Goal: Information Seeking & Learning: Check status

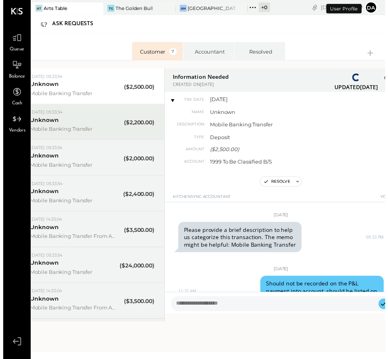
scroll to position [143, 0]
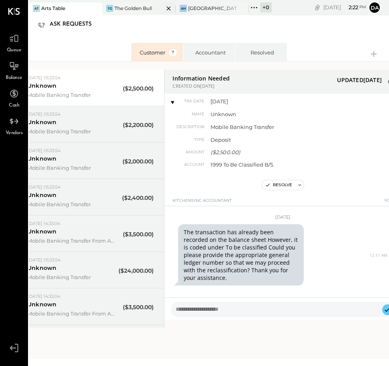
click at [117, 10] on div "The Golden Bull" at bounding box center [133, 8] width 38 height 7
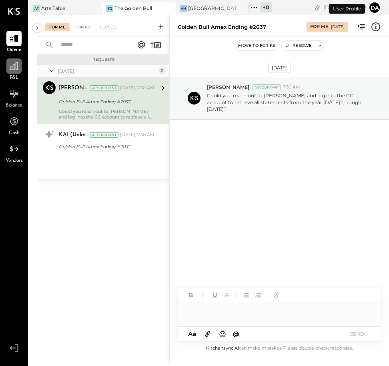
click at [12, 67] on icon at bounding box center [14, 66] width 10 height 10
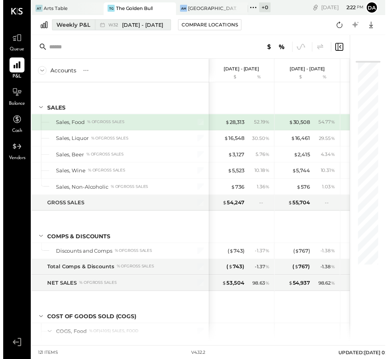
click at [64, 24] on div "Weekly P&L" at bounding box center [71, 25] width 34 height 8
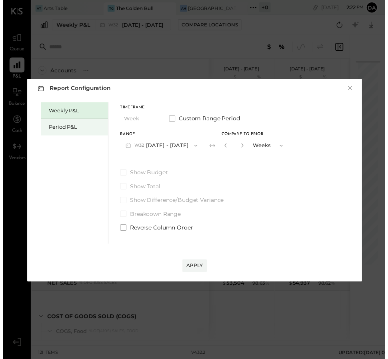
click at [53, 127] on div "Period P&L" at bounding box center [74, 129] width 56 height 8
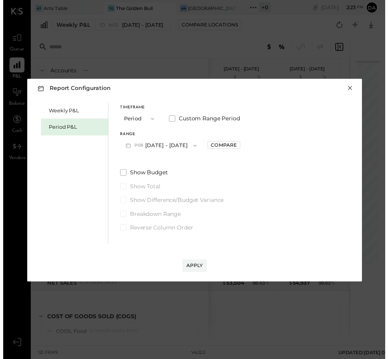
click at [353, 86] on button "×" at bounding box center [352, 90] width 7 height 8
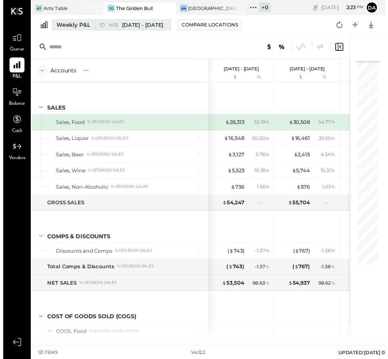
click at [62, 22] on div "Weekly P&L" at bounding box center [71, 25] width 34 height 8
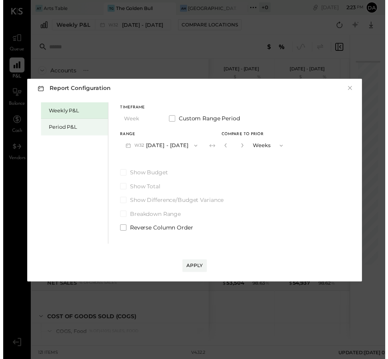
click at [74, 125] on div "Period P&L" at bounding box center [74, 129] width 56 height 8
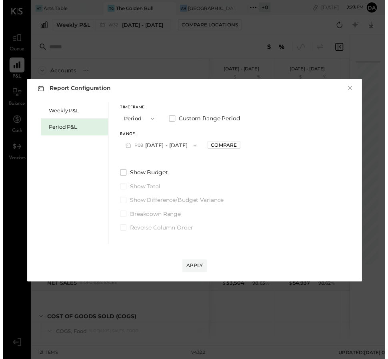
click at [156, 144] on button "P08 [DATE] - [DATE]" at bounding box center [160, 147] width 83 height 15
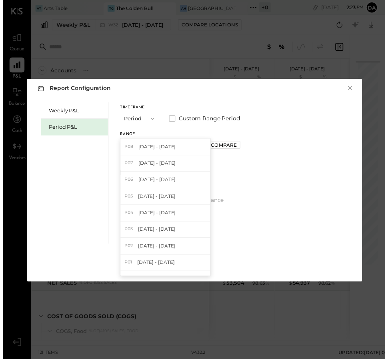
click at [150, 158] on div "P07 [DATE] - [DATE]" at bounding box center [164, 166] width 91 height 17
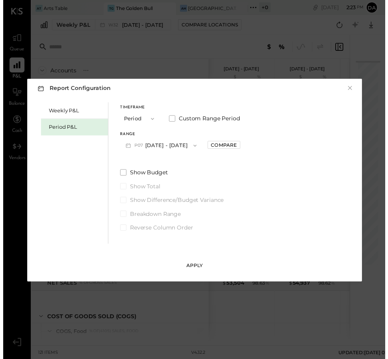
click at [184, 268] on button "Apply" at bounding box center [194, 270] width 25 height 13
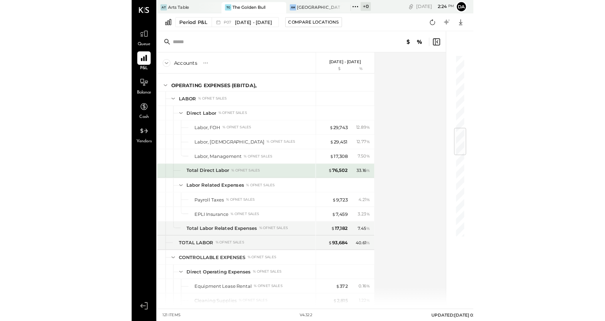
scroll to position [700, 0]
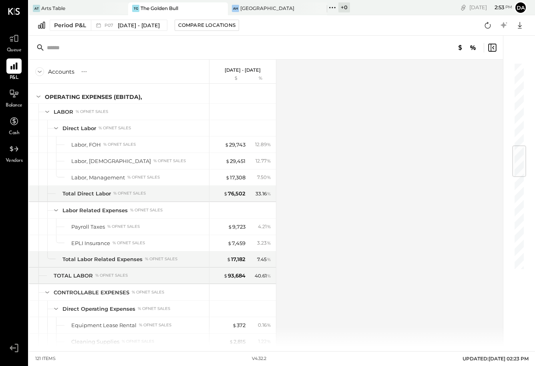
click at [156, 9] on div "The Golden Bull" at bounding box center [159, 8] width 38 height 7
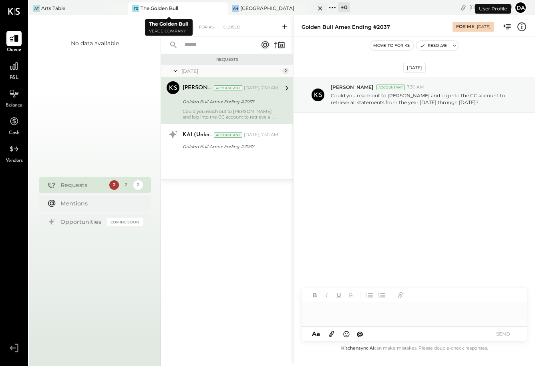
click at [258, 10] on div "AH [GEOGRAPHIC_DATA]" at bounding box center [271, 8] width 87 height 7
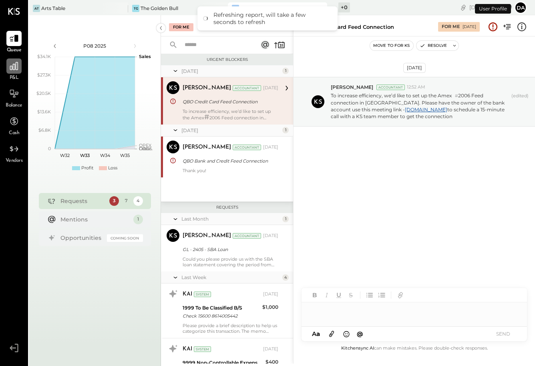
click at [16, 71] on div at bounding box center [13, 65] width 15 height 15
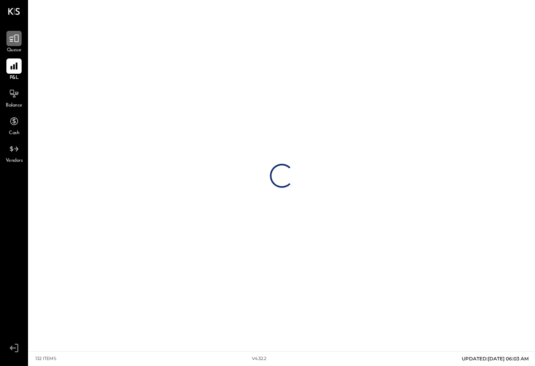
click at [18, 44] on div at bounding box center [13, 38] width 15 height 15
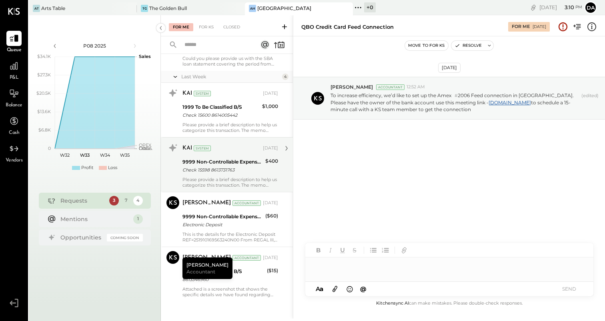
scroll to position [204, 0]
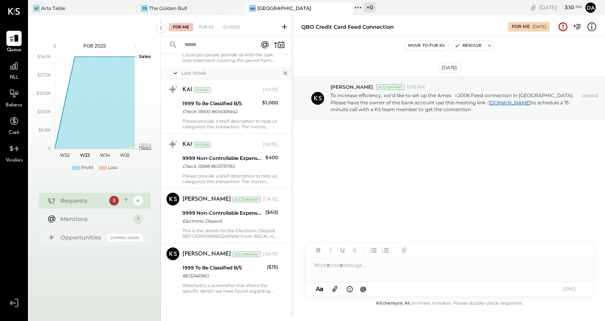
click at [128, 269] on div "P08 2025 polygon, polyline { transition: fill-opacity 0.1s, stroke-opacity 0.1s…" at bounding box center [95, 175] width 132 height 321
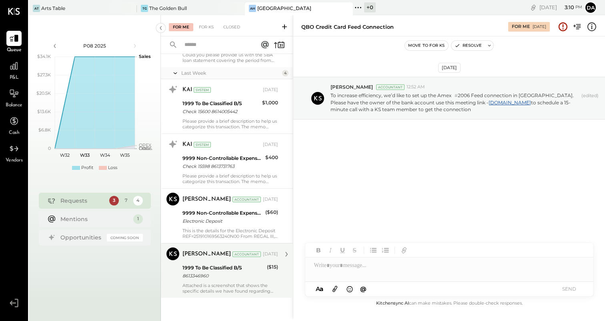
click at [197, 268] on div "1999 To Be Classified B/S" at bounding box center [223, 268] width 82 height 8
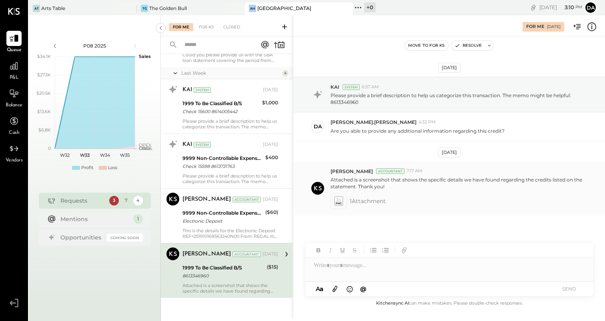
click at [341, 205] on icon at bounding box center [338, 201] width 8 height 9
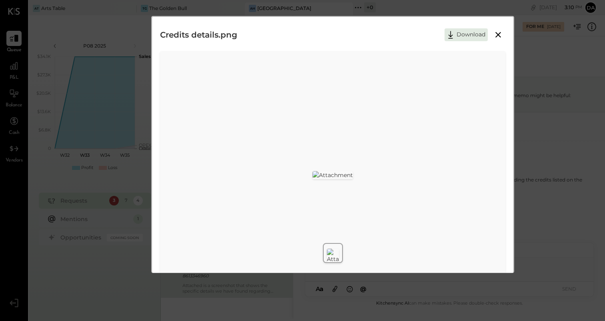
click at [389, 33] on icon at bounding box center [498, 35] width 10 height 10
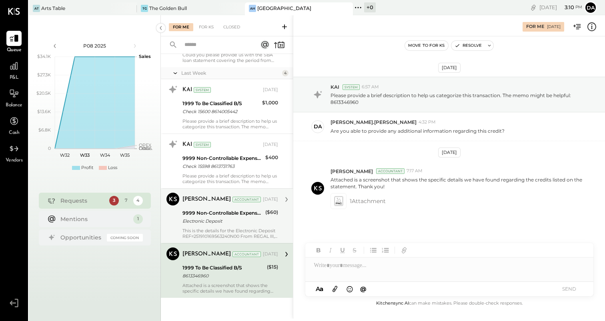
click at [235, 212] on div "9999 Non-Controllable Expenses:Other Income and Expenses:To Be Classified" at bounding box center [222, 213] width 80 height 8
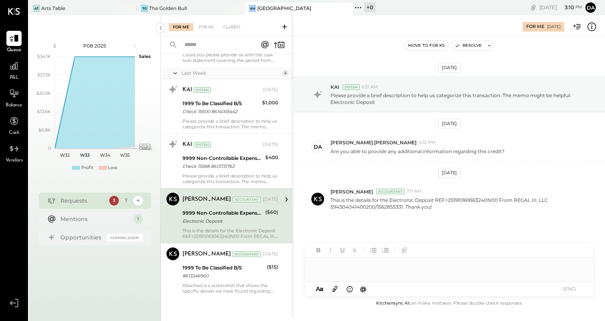
click at [329, 269] on div at bounding box center [449, 266] width 288 height 16
click at [389, 269] on div "**********" at bounding box center [449, 266] width 288 height 16
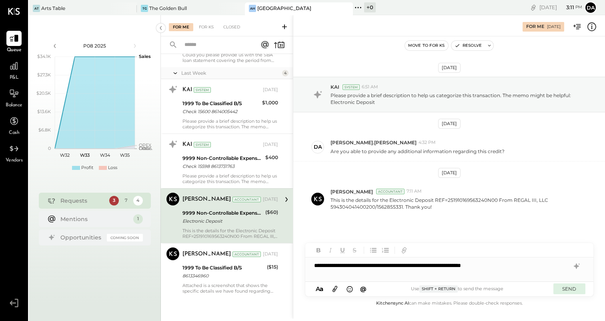
click at [389, 285] on button "SEND" at bounding box center [569, 289] width 32 height 11
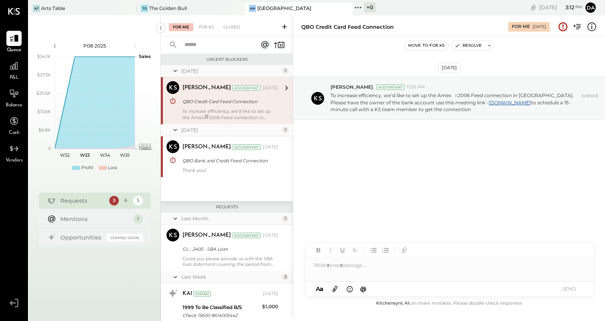
click at [16, 77] on span "P&L" at bounding box center [14, 77] width 9 height 7
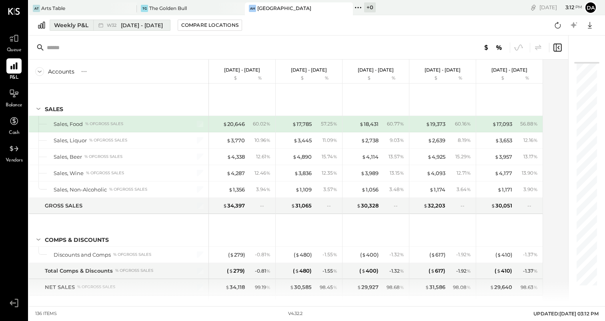
click at [61, 24] on div "Weekly P&L" at bounding box center [71, 25] width 34 height 8
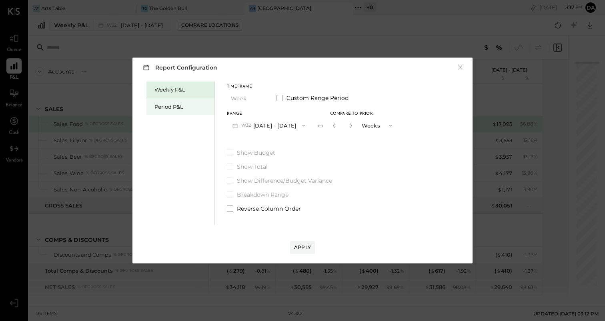
click at [161, 106] on div "Period P&L" at bounding box center [182, 107] width 56 height 8
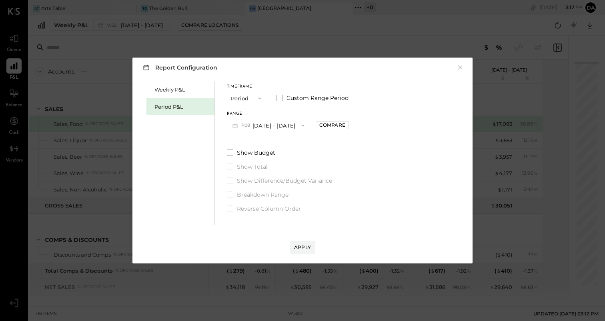
click at [246, 124] on span "P08" at bounding box center [246, 125] width 11 height 6
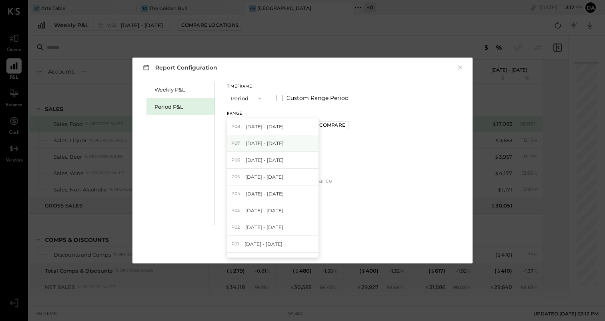
click at [247, 139] on div "P07 [DATE] - [DATE]" at bounding box center [272, 143] width 91 height 17
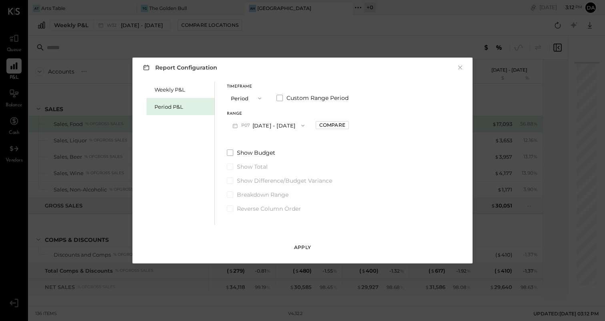
click at [301, 243] on button "Apply" at bounding box center [302, 247] width 25 height 13
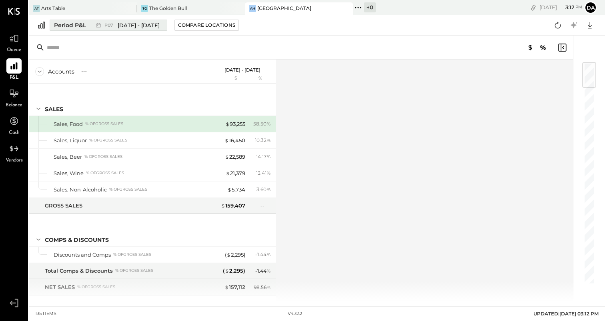
click at [53, 24] on button "Period P&L P07 [DATE] - [DATE]" at bounding box center [109, 25] width 118 height 11
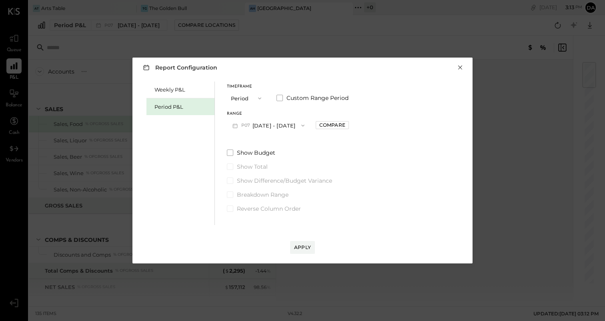
drag, startPoint x: 457, startPoint y: 66, endPoint x: 357, endPoint y: 60, distance: 100.2
click at [389, 66] on button "×" at bounding box center [460, 68] width 7 height 8
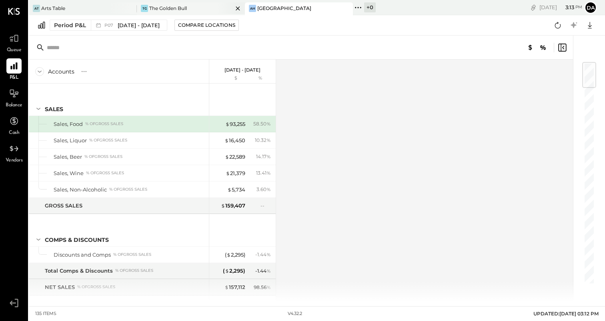
click at [158, 5] on div "TG The Golden Bull" at bounding box center [185, 8] width 96 height 7
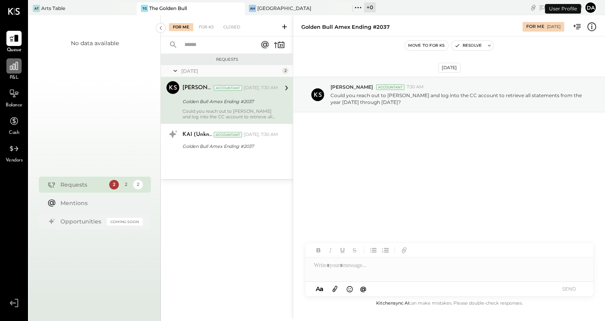
click at [6, 68] on div at bounding box center [13, 65] width 15 height 15
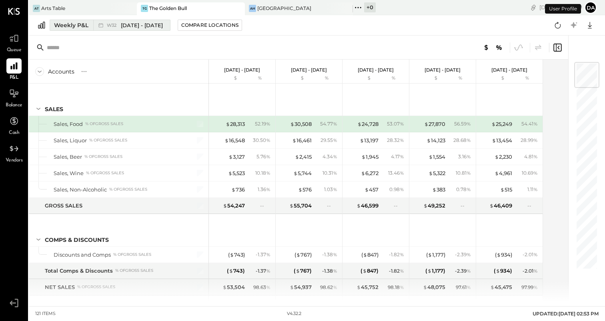
click at [56, 26] on div "Weekly P&L" at bounding box center [71, 25] width 34 height 8
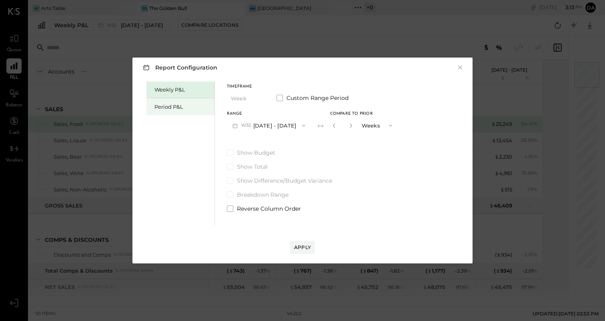
click at [165, 108] on div "Period P&L" at bounding box center [182, 107] width 56 height 8
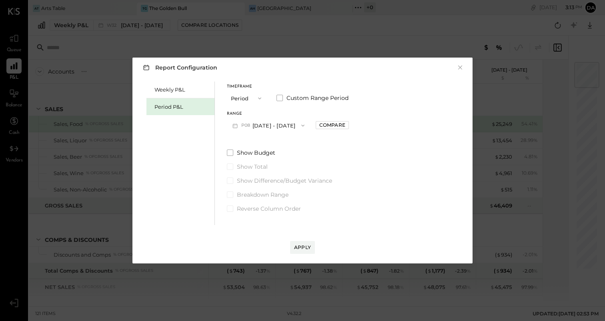
click at [260, 126] on button "P08 [DATE] - [DATE]" at bounding box center [268, 125] width 83 height 15
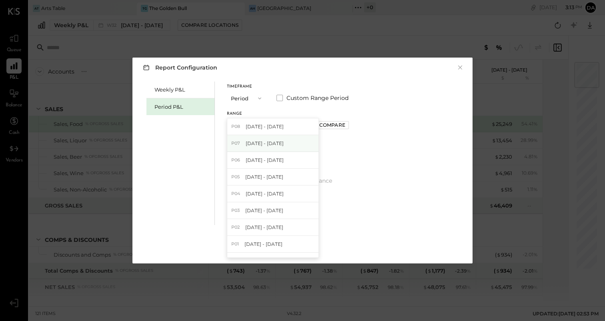
click at [255, 140] on span "[DATE] - [DATE]" at bounding box center [265, 143] width 38 height 7
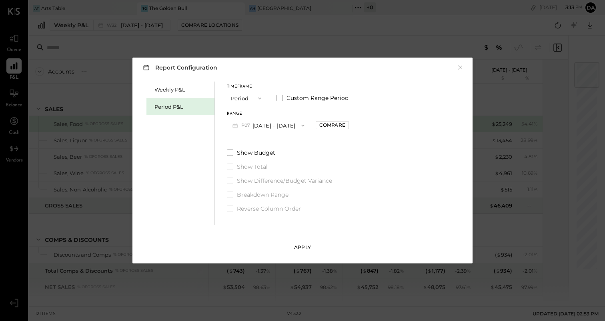
click at [303, 244] on div "Apply" at bounding box center [302, 247] width 17 height 7
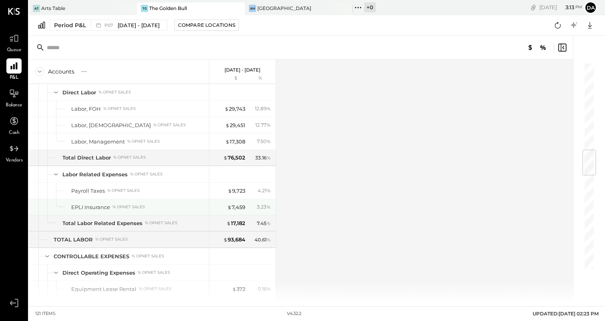
scroll to position [736, 0]
click at [234, 206] on div "$ 7,459" at bounding box center [236, 207] width 18 height 8
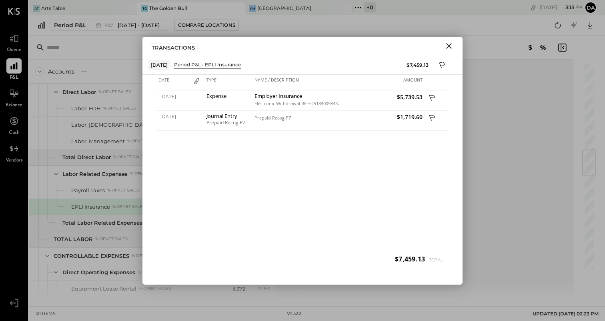
click at [389, 44] on icon "Close" at bounding box center [449, 46] width 6 height 6
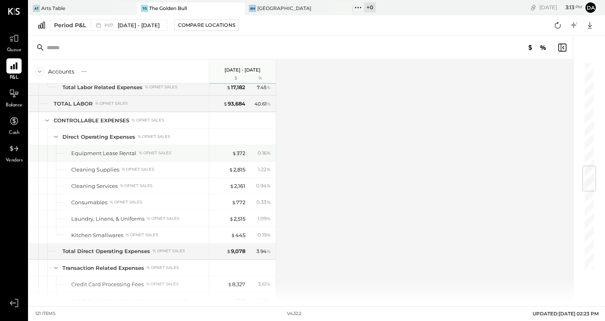
scroll to position [874, 0]
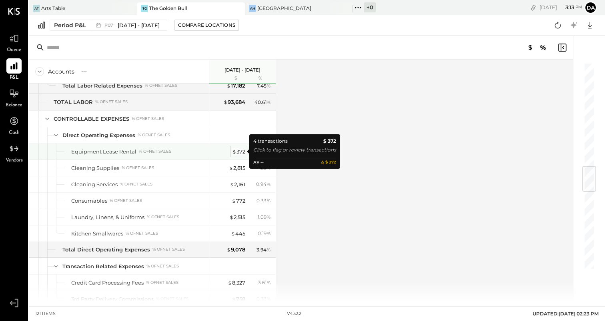
click at [237, 151] on div "$ 372" at bounding box center [238, 152] width 13 height 8
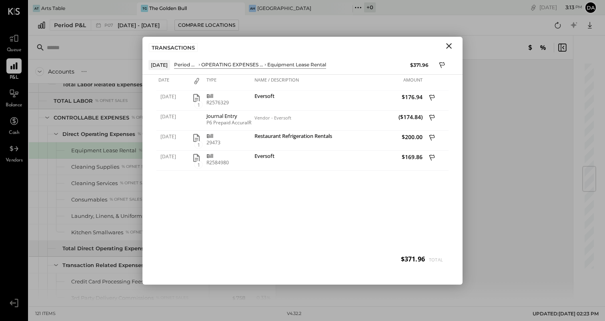
click at [389, 46] on icon "Close" at bounding box center [449, 46] width 10 height 10
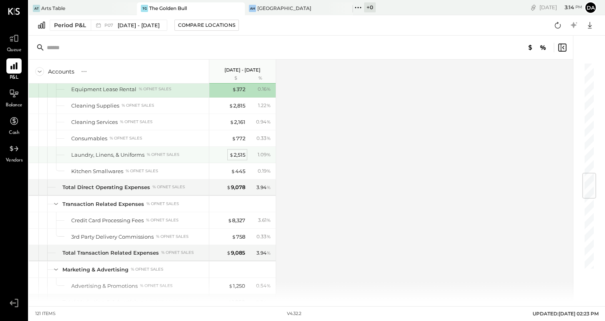
scroll to position [944, 0]
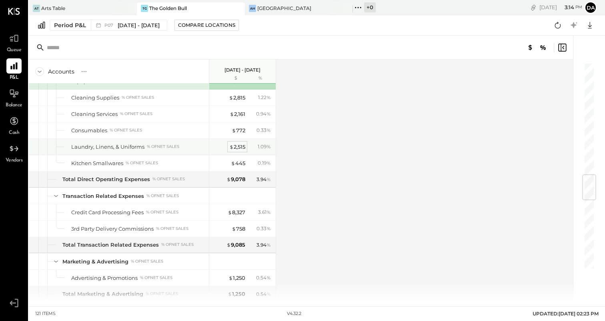
click at [236, 146] on div "$ 2,515" at bounding box center [237, 147] width 16 height 8
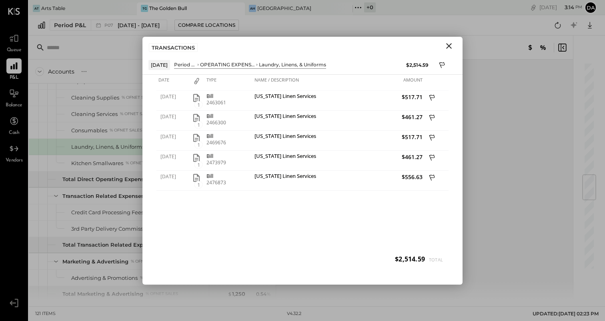
click at [389, 44] on icon "Close" at bounding box center [449, 46] width 10 height 10
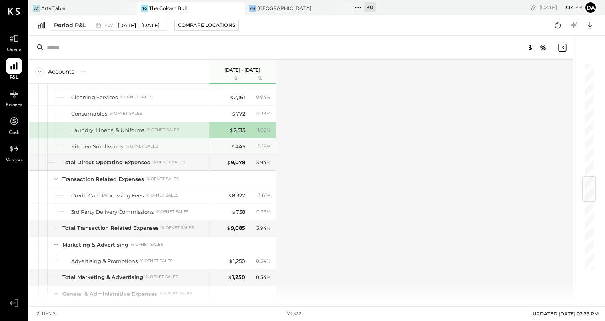
scroll to position [962, 0]
click at [236, 145] on div "$ 445" at bounding box center [238, 146] width 14 height 8
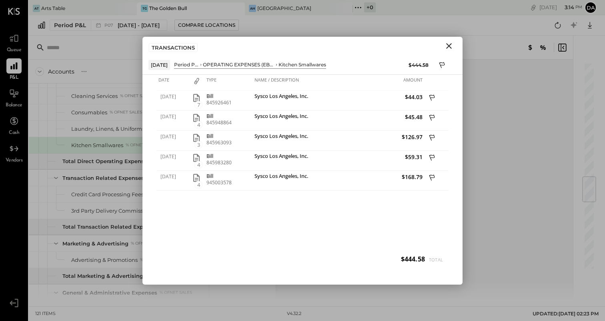
click at [389, 44] on icon "Close" at bounding box center [449, 46] width 6 height 6
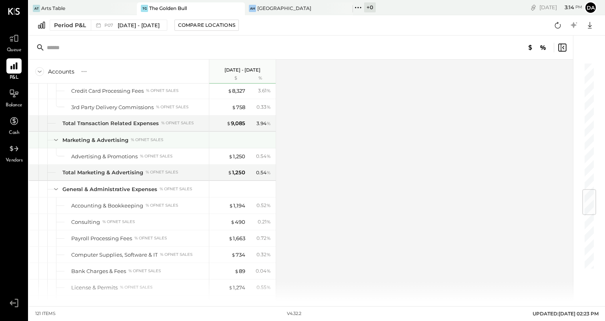
scroll to position [1068, 0]
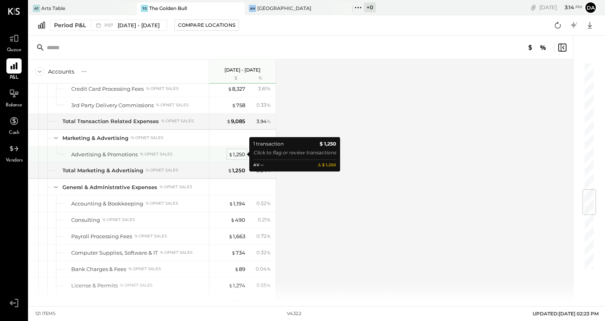
click at [238, 155] on div "$ 1,250" at bounding box center [236, 155] width 17 height 8
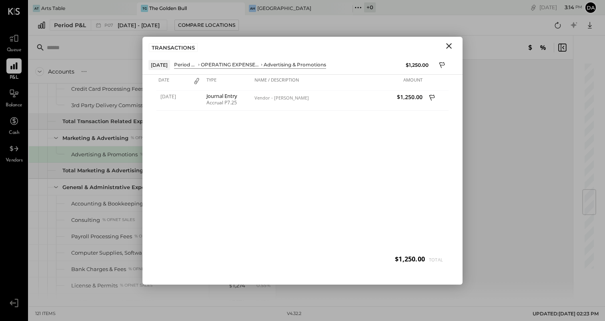
click at [389, 43] on icon "Close" at bounding box center [449, 46] width 10 height 10
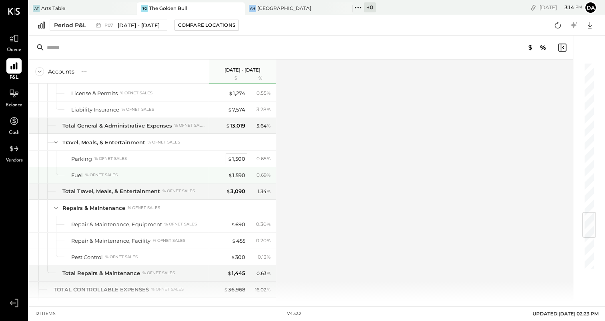
scroll to position [1260, 0]
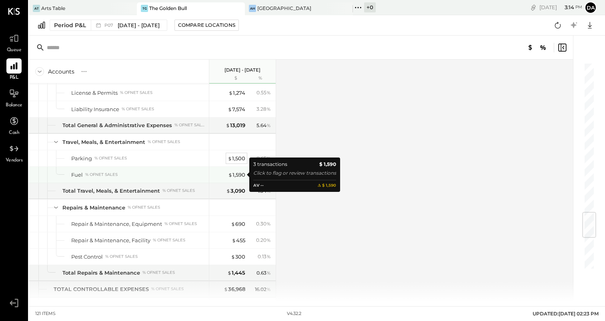
click at [238, 174] on div "$ 1,590" at bounding box center [236, 175] width 17 height 8
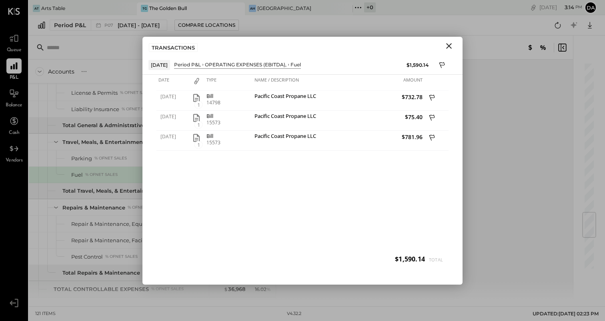
click at [389, 45] on icon "Close" at bounding box center [449, 46] width 6 height 6
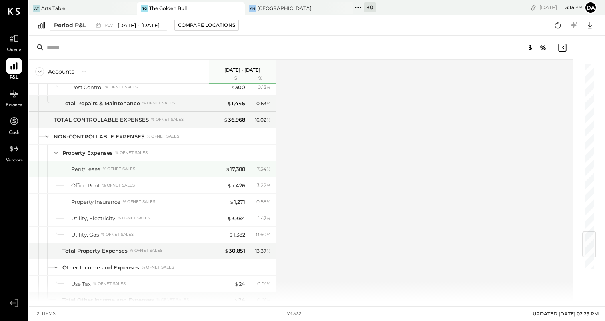
scroll to position [1435, 0]
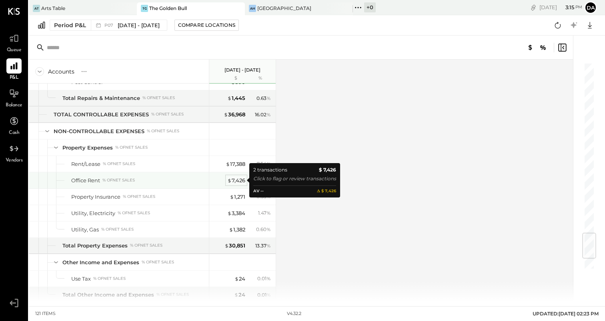
click at [236, 180] on div "$ 7,426" at bounding box center [236, 181] width 18 height 8
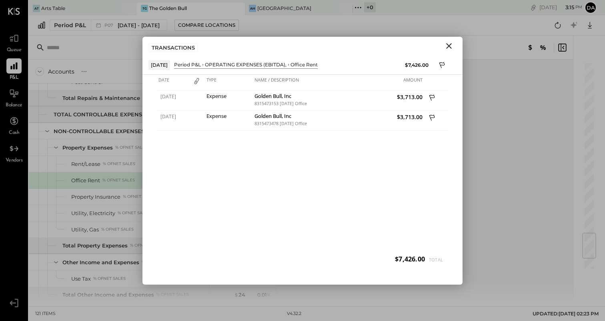
click at [389, 45] on icon "Close" at bounding box center [449, 46] width 6 height 6
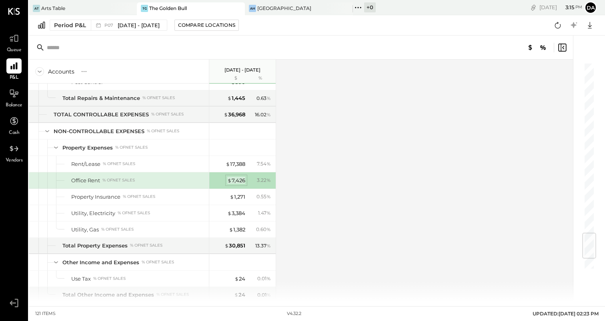
click at [237, 178] on div "$ 7,426" at bounding box center [236, 181] width 18 height 8
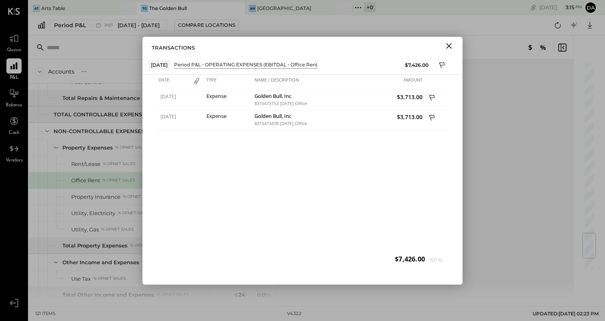
click at [389, 43] on icon "Close" at bounding box center [449, 46] width 10 height 10
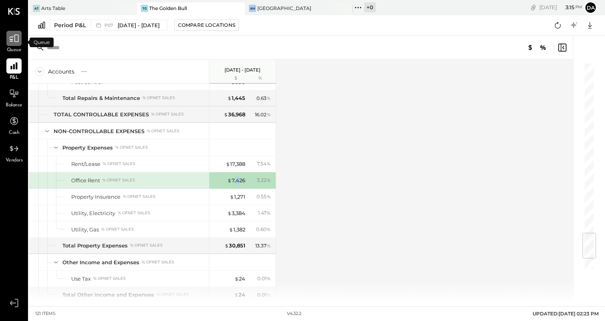
click at [17, 39] on icon at bounding box center [14, 38] width 10 height 10
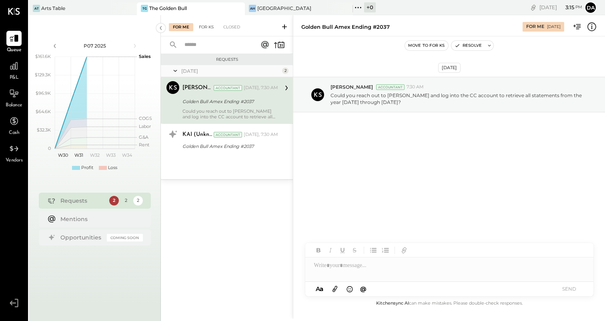
click at [202, 24] on div "For KS" at bounding box center [206, 27] width 23 height 8
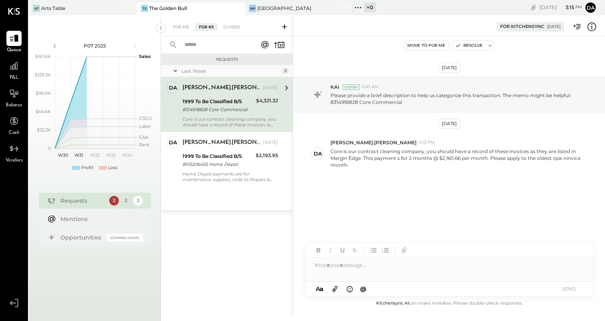
click at [285, 26] on icon at bounding box center [285, 27] width 8 height 8
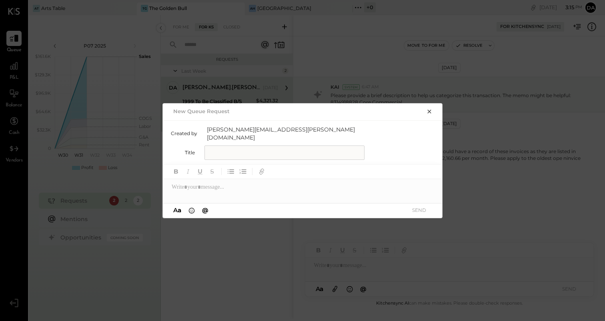
click at [236, 146] on input "text" at bounding box center [284, 153] width 160 height 14
type input "**********"
click at [189, 191] on div at bounding box center [303, 187] width 280 height 16
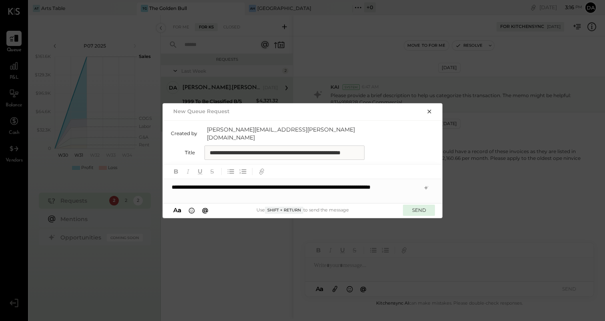
click at [389, 207] on button "SEND" at bounding box center [419, 210] width 32 height 11
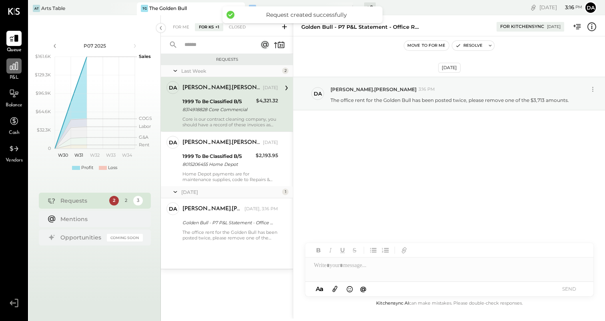
click at [14, 71] on div at bounding box center [13, 65] width 15 height 15
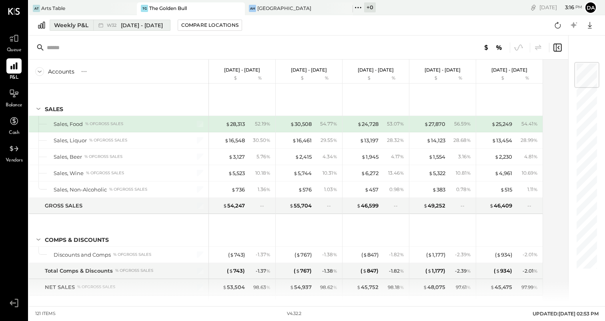
click at [63, 21] on div "Weekly P&L" at bounding box center [71, 25] width 34 height 8
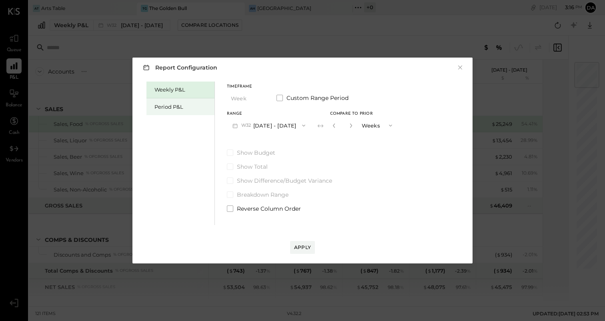
click at [170, 109] on div "Period P&L" at bounding box center [182, 107] width 56 height 8
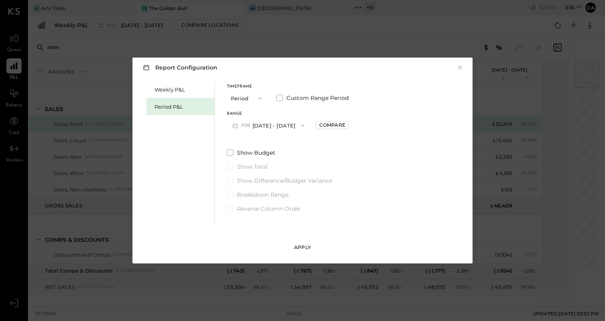
click at [306, 245] on div "Apply" at bounding box center [302, 247] width 17 height 7
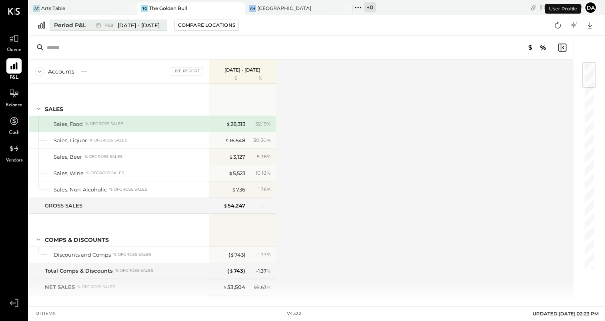
click at [63, 27] on div "Period P&L" at bounding box center [70, 25] width 32 height 8
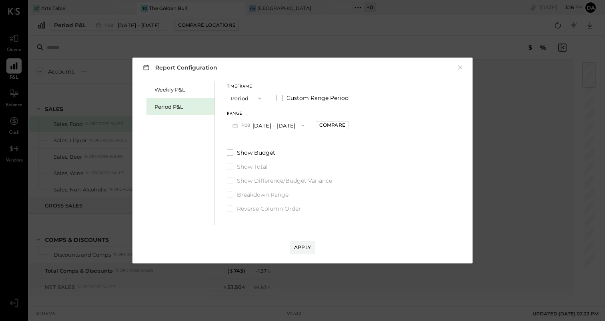
click at [241, 126] on button "P08 [DATE] - [DATE]" at bounding box center [268, 125] width 83 height 15
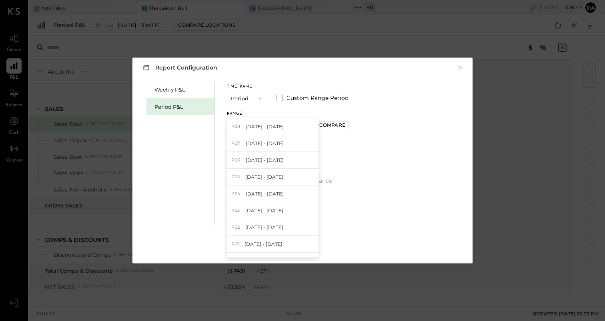
click at [245, 136] on div "P07 [DATE] - [DATE]" at bounding box center [272, 143] width 91 height 17
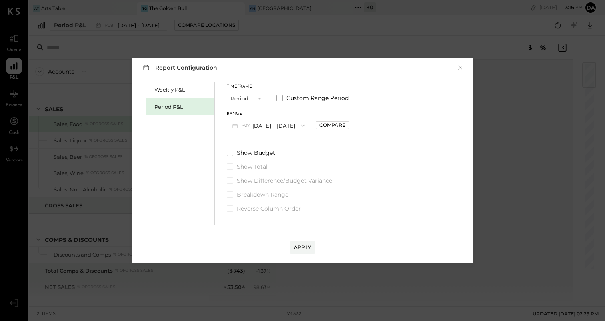
click at [262, 124] on button "P07 [DATE] - [DATE]" at bounding box center [268, 125] width 83 height 15
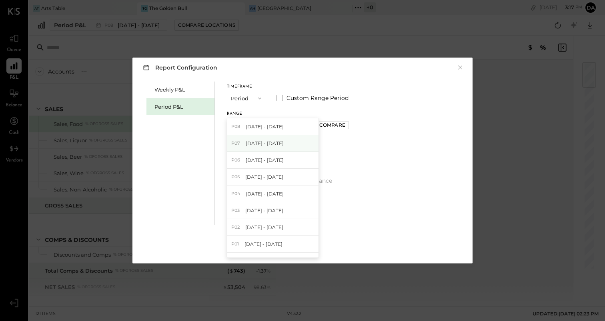
click at [250, 141] on span "[DATE] - [DATE]" at bounding box center [265, 143] width 38 height 7
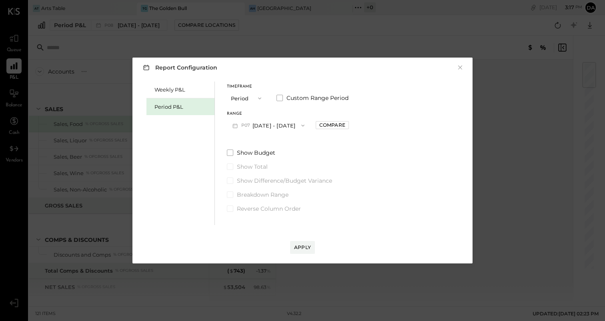
click at [297, 246] on div "Apply" at bounding box center [302, 247] width 17 height 7
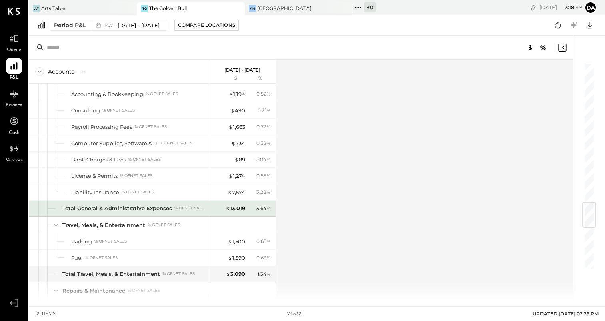
scroll to position [1178, 0]
